Goal: Task Accomplishment & Management: Use online tool/utility

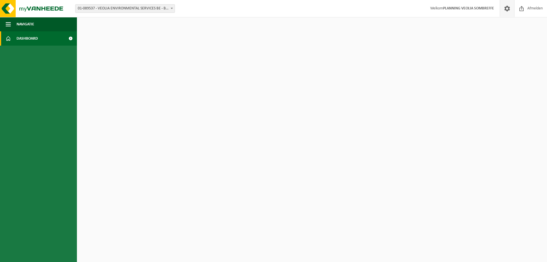
click at [507, 7] on span at bounding box center [507, 8] width 9 height 17
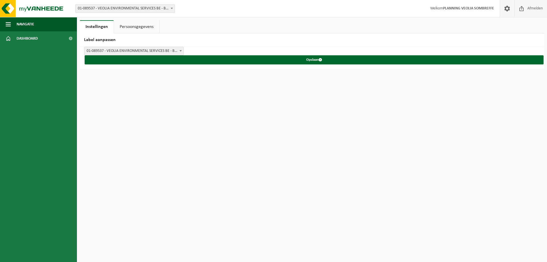
click at [537, 7] on span "Afmelden" at bounding box center [535, 8] width 18 height 17
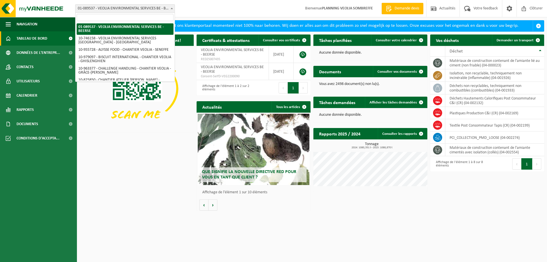
click at [117, 9] on span "01-089537 - VEOLIA ENVIRONMENTAL SERVICES BE - BEERSE" at bounding box center [124, 9] width 99 height 8
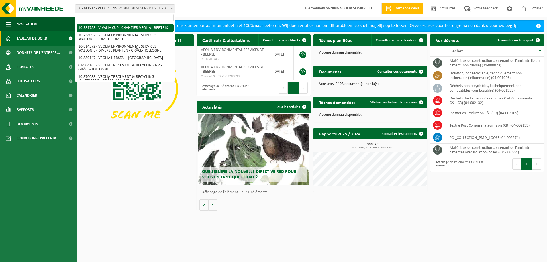
scroll to position [419, 0]
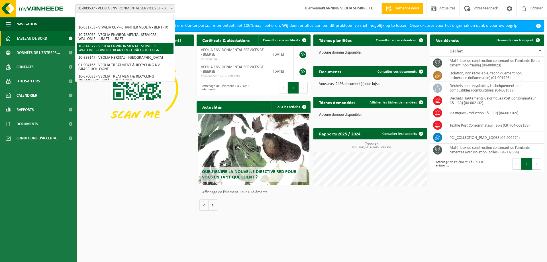
select select "37628"
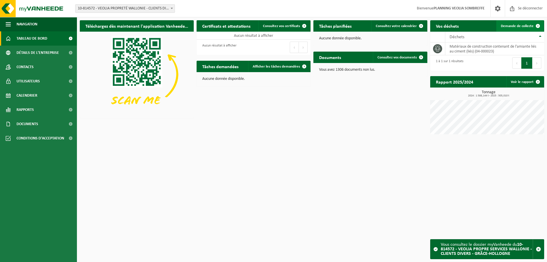
click at [517, 26] on font "Demande de collecte" at bounding box center [517, 26] width 33 height 4
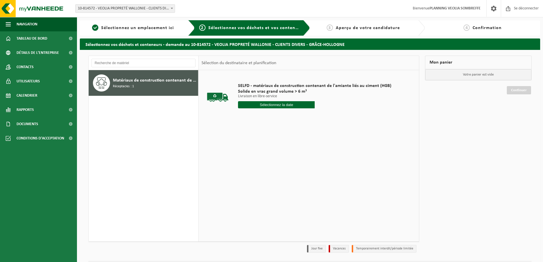
click at [277, 104] on input "text" at bounding box center [276, 104] width 77 height 7
click at [255, 171] on font "19" at bounding box center [253, 170] width 5 height 5
type input "Van 2025-08-19"
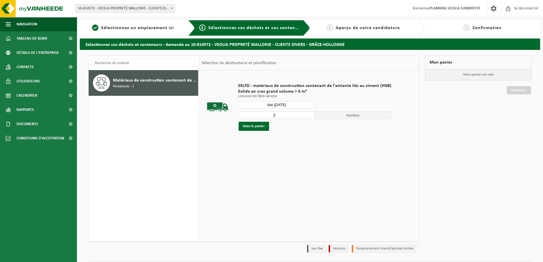
type input "2"
click at [308, 114] on input "2" at bounding box center [276, 114] width 77 height 7
click at [256, 126] on font "Dans le panier" at bounding box center [254, 126] width 22 height 4
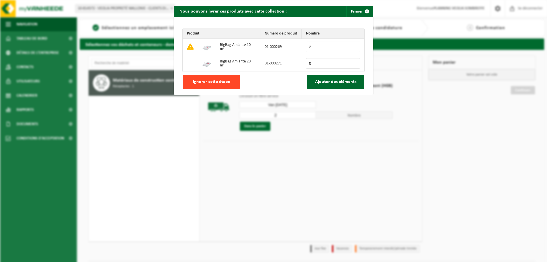
click at [231, 84] on button "Ignorer cette étape" at bounding box center [211, 82] width 57 height 14
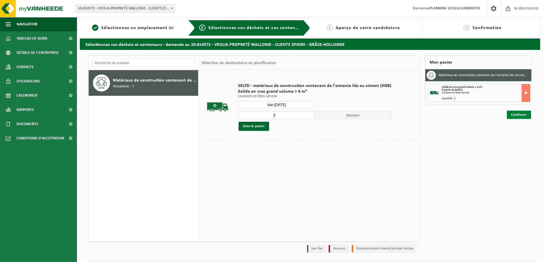
click at [523, 114] on font "Continuer" at bounding box center [519, 115] width 16 height 4
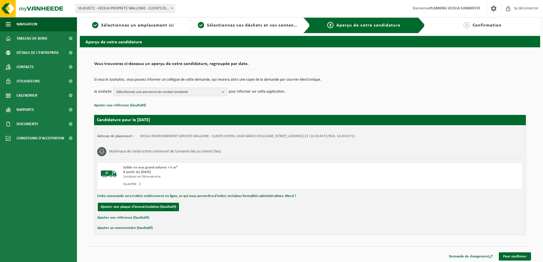
scroll to position [5, 0]
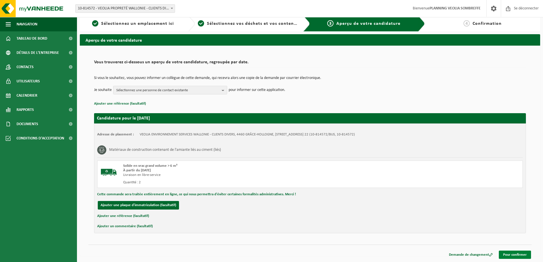
click at [515, 256] on font "Pour confirmer" at bounding box center [515, 255] width 24 height 4
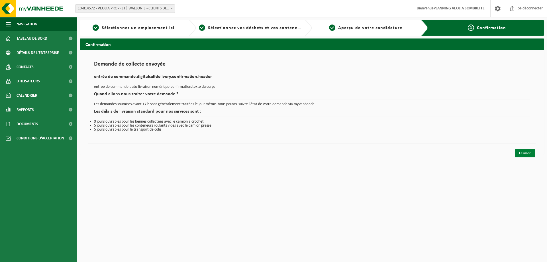
click at [524, 155] on link "Fermer" at bounding box center [525, 153] width 20 height 8
